Goal: Task Accomplishment & Management: Complete application form

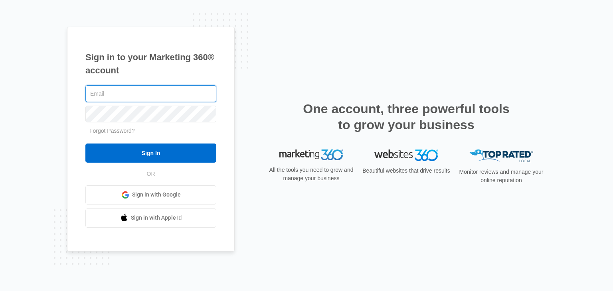
click at [97, 91] on input "text" at bounding box center [150, 93] width 131 height 17
type input "[EMAIL_ADDRESS][DOMAIN_NAME]"
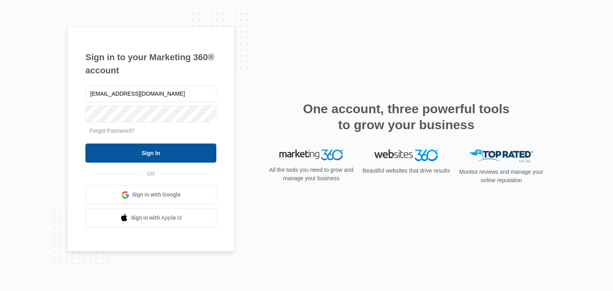
click at [153, 151] on input "Sign In" at bounding box center [150, 153] width 131 height 19
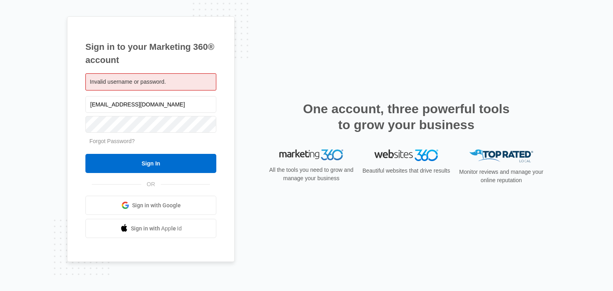
click at [159, 205] on span "Sign in with Google" at bounding box center [156, 205] width 49 height 8
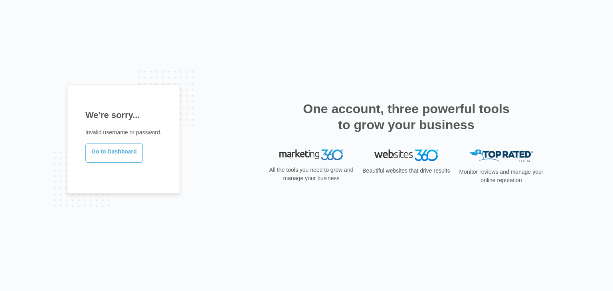
click at [125, 154] on link "Go to Dashboard" at bounding box center [113, 153] width 57 height 19
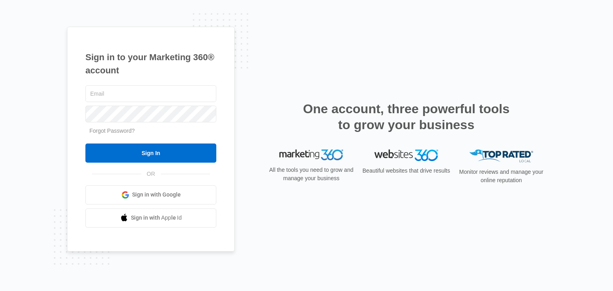
click at [511, 157] on img at bounding box center [501, 156] width 64 height 13
click at [513, 154] on img at bounding box center [501, 156] width 64 height 13
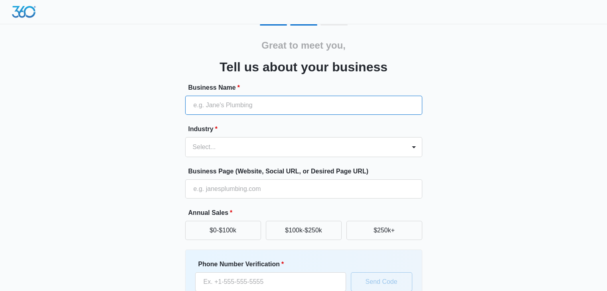
click at [238, 108] on input "Business Name *" at bounding box center [303, 105] width 237 height 19
type input "Bloomington Windows Siding & Fence"
type input "(812) 508-4507"
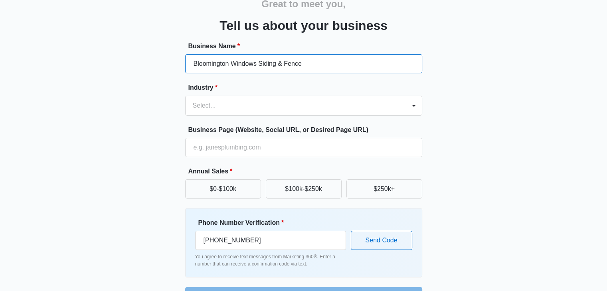
scroll to position [48, 0]
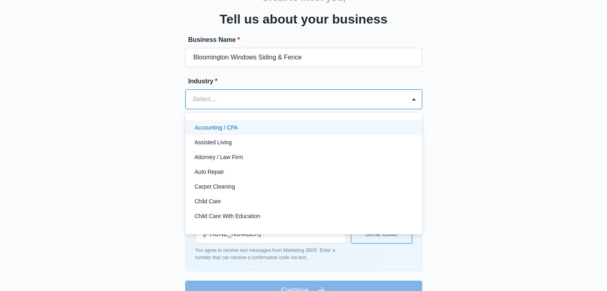
click at [204, 96] on div at bounding box center [294, 99] width 203 height 11
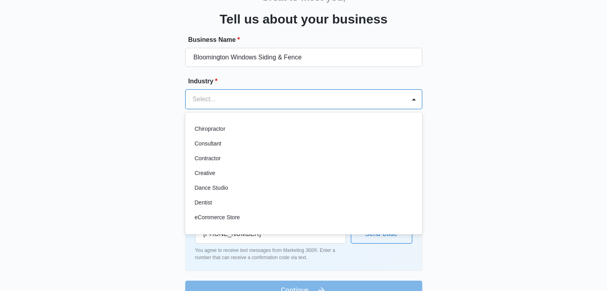
scroll to position [99, 0]
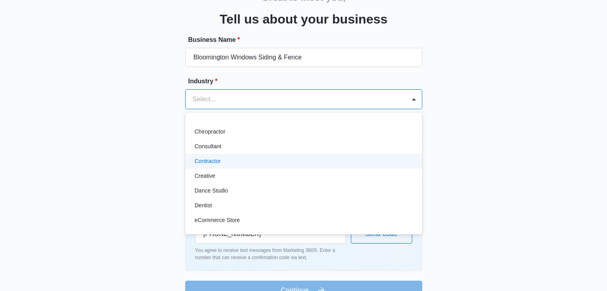
click at [203, 162] on p "Contractor" at bounding box center [208, 161] width 26 height 8
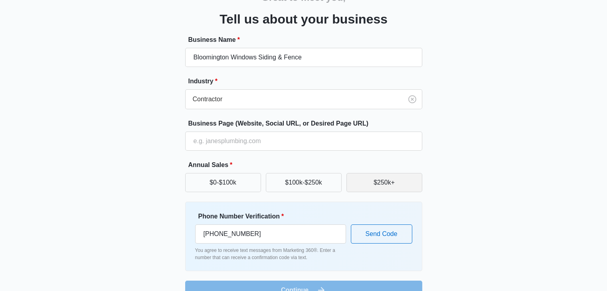
click at [367, 183] on button "$250k+" at bounding box center [384, 182] width 76 height 19
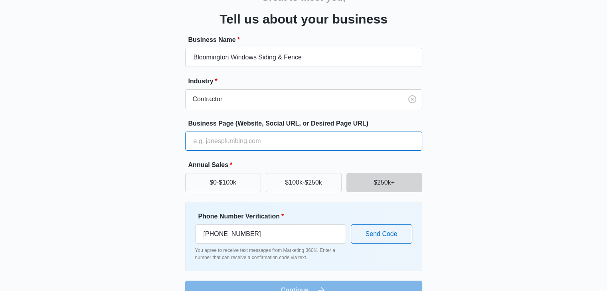
click at [214, 144] on input "Business Page (Website, Social URL, or Desired Page URL)" at bounding box center [303, 141] width 237 height 19
type input "bloomingtonwindows.com"
drag, startPoint x: 95, startPoint y: 202, endPoint x: 136, endPoint y: 256, distance: 67.7
click at [136, 256] on div "Great to meet you, Tell us about your business Business Name * Bloomington Wind…" at bounding box center [303, 138] width 479 height 324
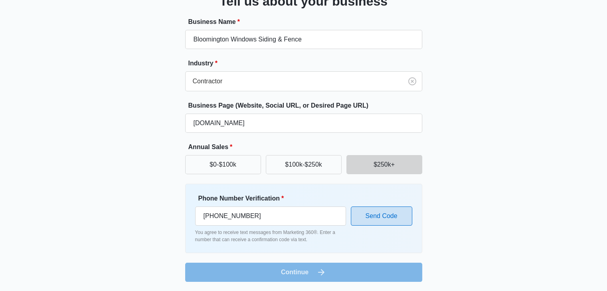
click at [371, 217] on button "Send Code" at bounding box center [381, 216] width 61 height 19
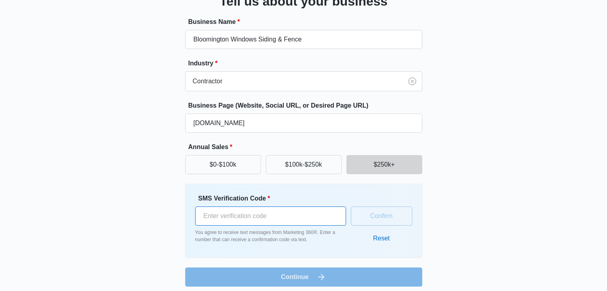
click at [221, 217] on input "SMS Verification Code *" at bounding box center [270, 216] width 151 height 19
type input "896914"
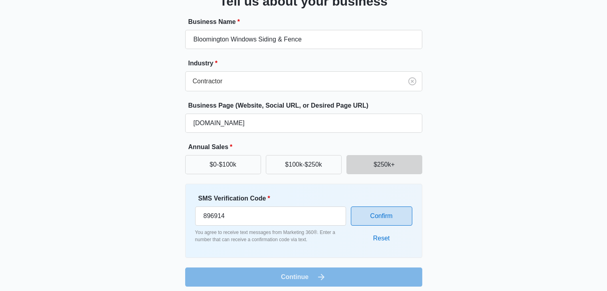
click at [380, 214] on button "Confirm" at bounding box center [381, 216] width 61 height 19
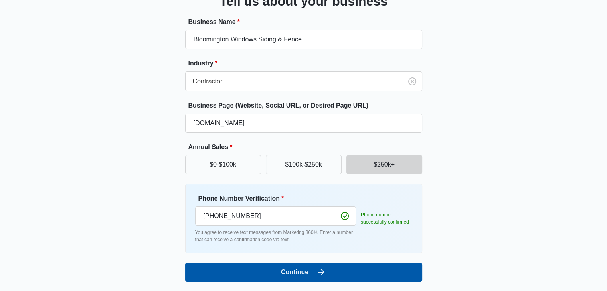
click at [309, 268] on button "Continue" at bounding box center [303, 272] width 237 height 19
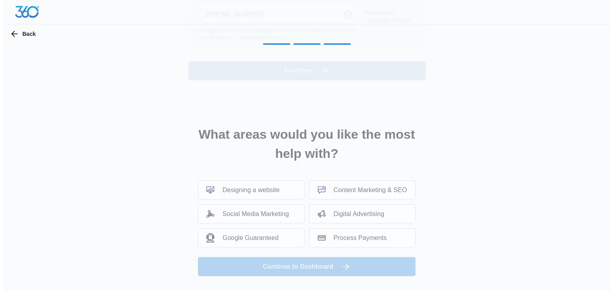
scroll to position [0, 0]
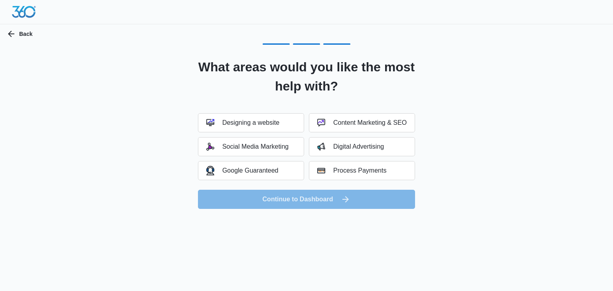
click at [311, 201] on form "Designing a website Content Marketing & SEO Social Media Marketing Digital Adve…" at bounding box center [306, 161] width 217 height 96
click at [336, 141] on button "Digital Advertising" at bounding box center [362, 146] width 106 height 19
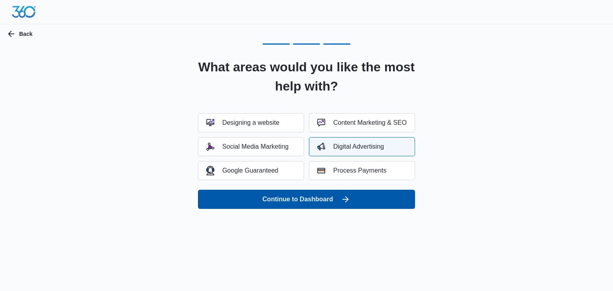
click at [309, 200] on button "Continue to Dashboard" at bounding box center [306, 199] width 217 height 19
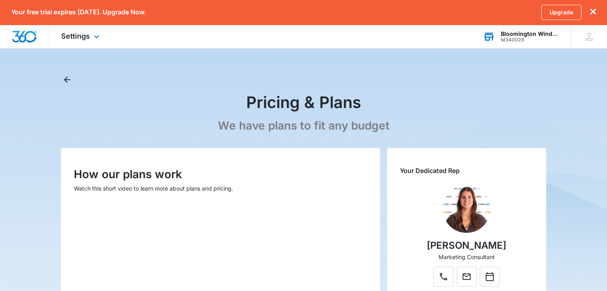
click at [511, 35] on div "Bloomington Windows Siding & Fence" at bounding box center [530, 34] width 58 height 6
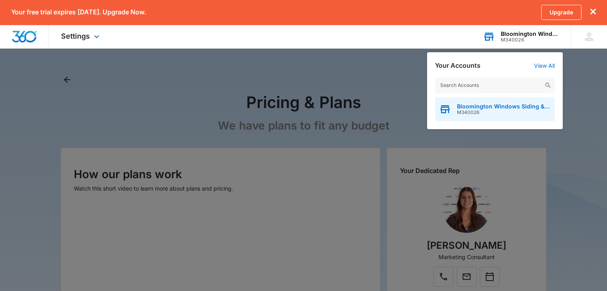
click at [490, 108] on span "Bloomington Windows Siding & Fence" at bounding box center [504, 106] width 94 height 6
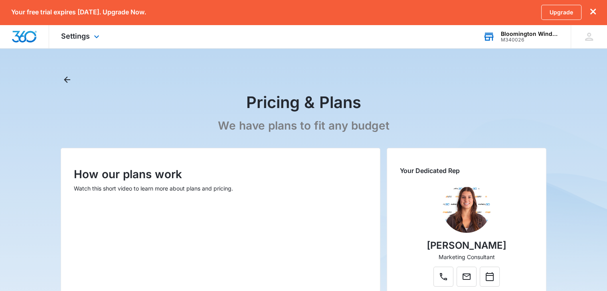
click at [594, 13] on icon "dismiss this dialog" at bounding box center [593, 12] width 6 height 6
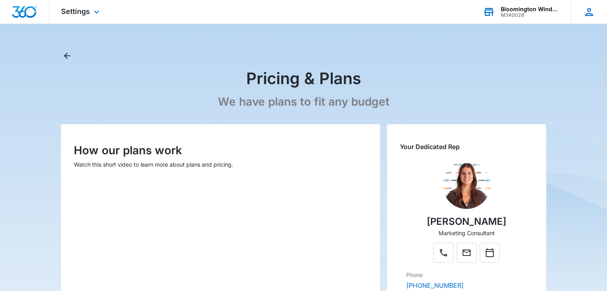
click at [591, 10] on icon at bounding box center [589, 12] width 12 height 12
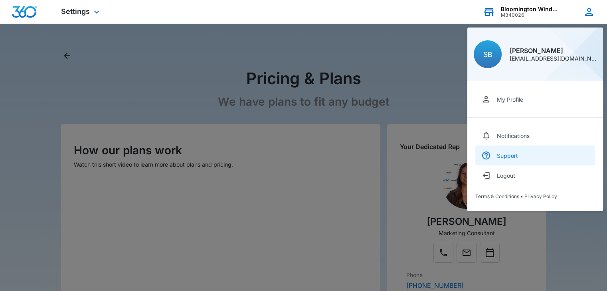
click at [503, 156] on div "Support" at bounding box center [507, 155] width 21 height 7
